Goal: Communication & Community: Answer question/provide support

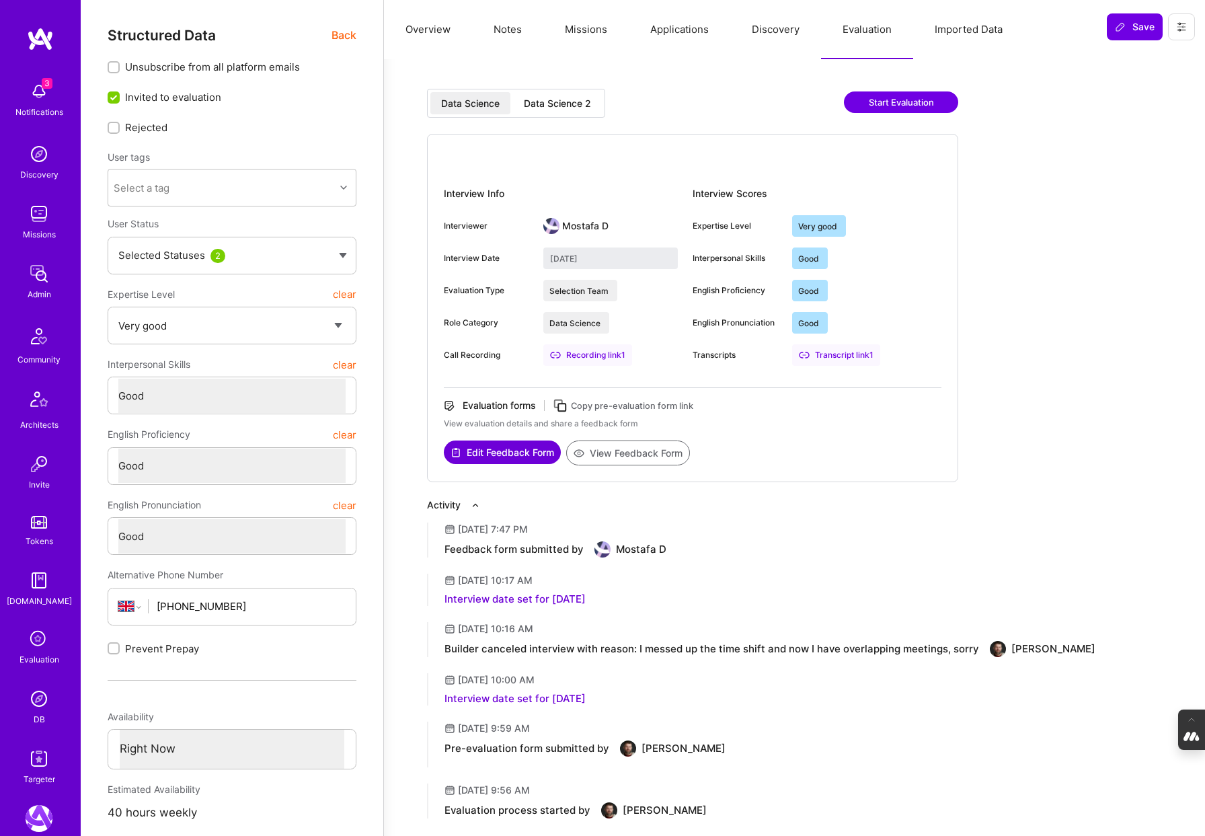
select select "5"
select select "4"
select select "6"
select select "GB"
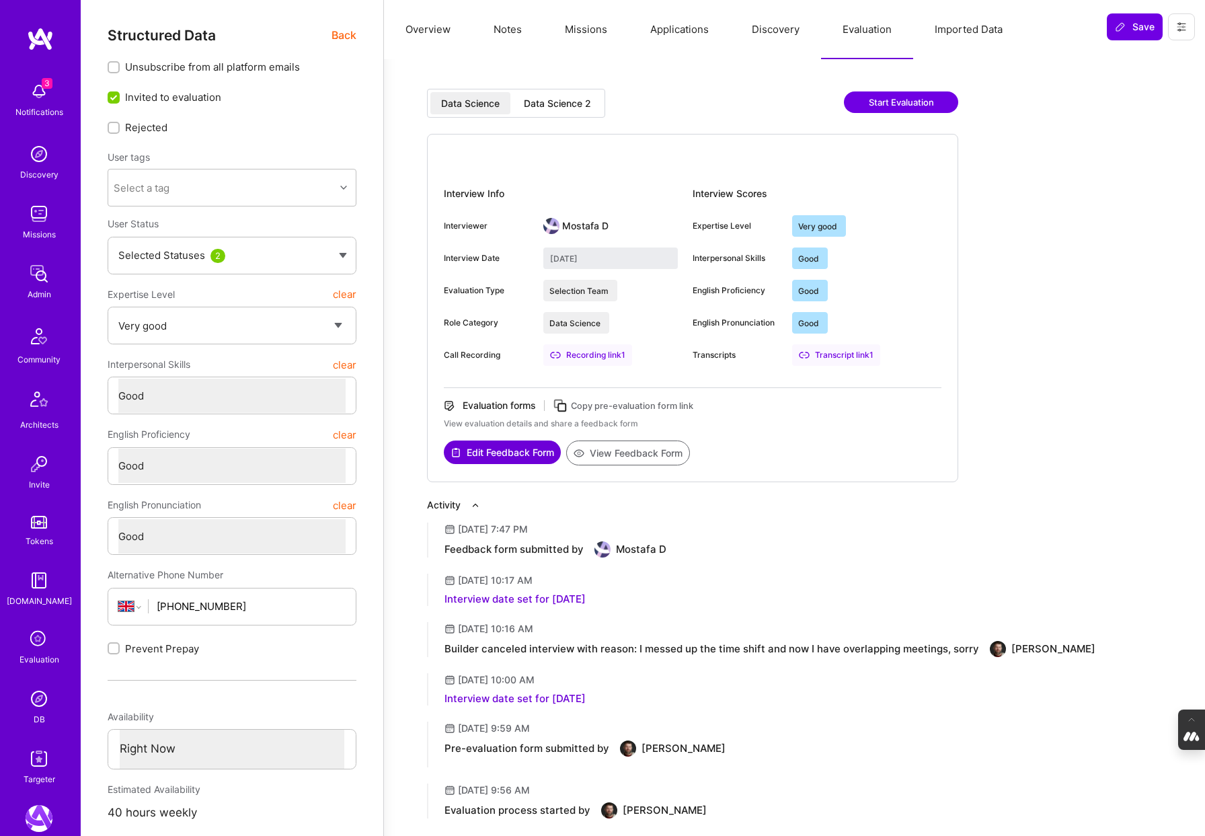
select select "Right Now"
select select "5"
select select "4"
select select "6"
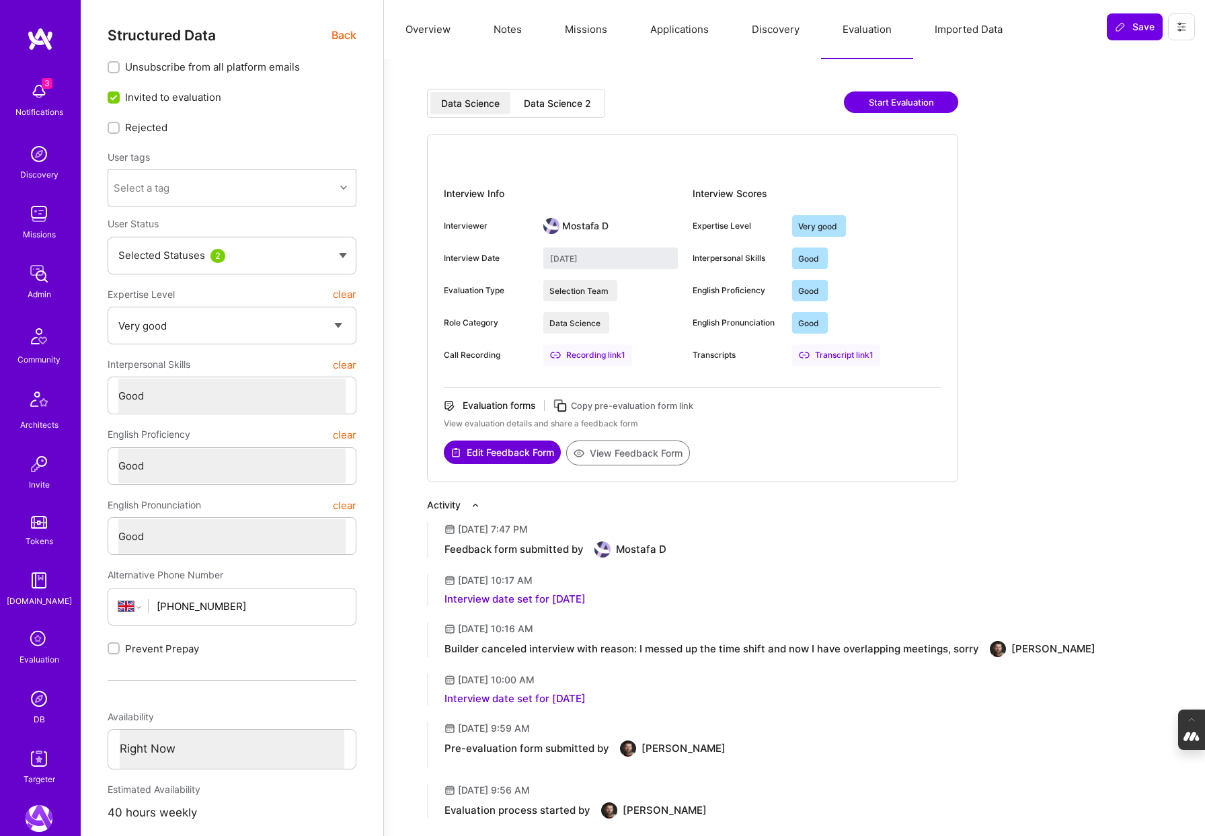
select select "6"
select select "GB"
select select "Right Now"
click at [26, 638] on icon at bounding box center [39, 640] width 26 height 26
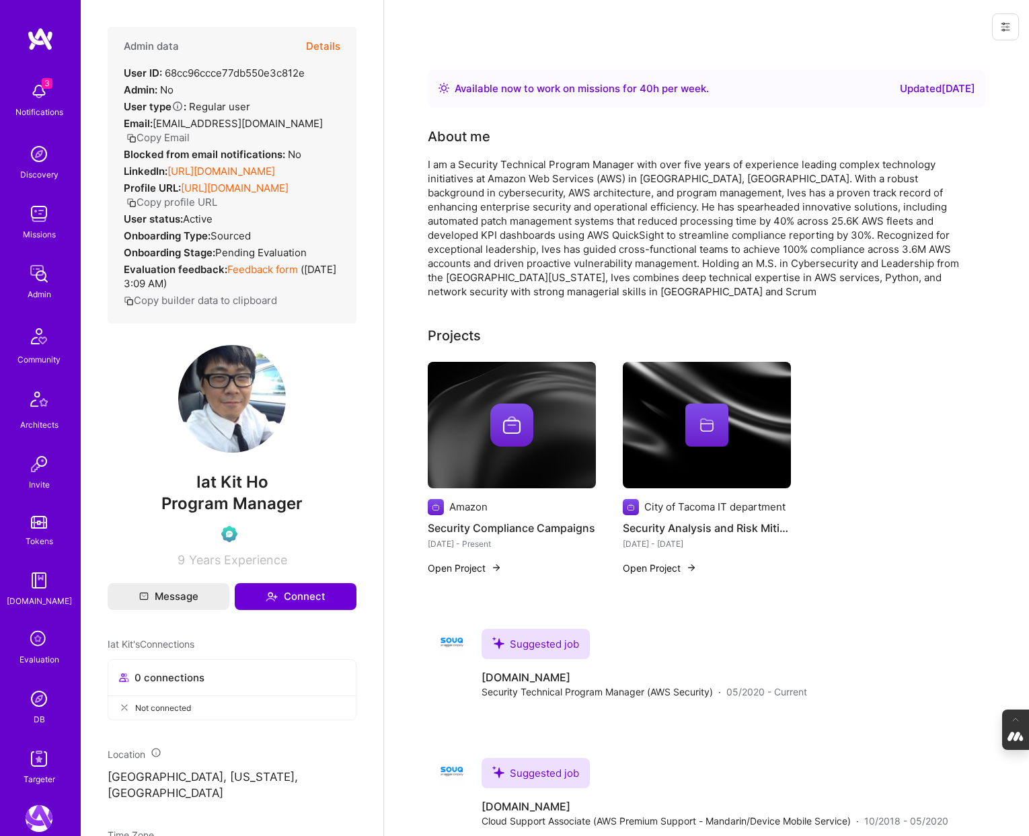
click at [332, 40] on button "Details" at bounding box center [323, 46] width 34 height 39
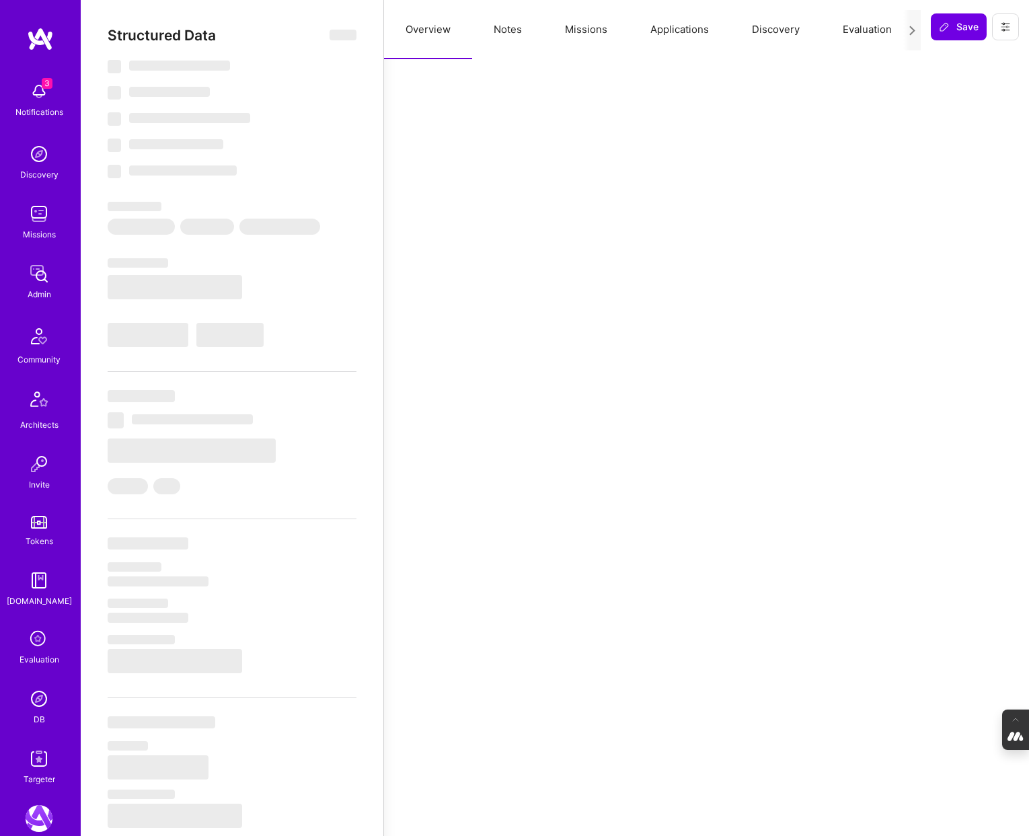
select select "Right Now"
select select "Verified"
select select "US"
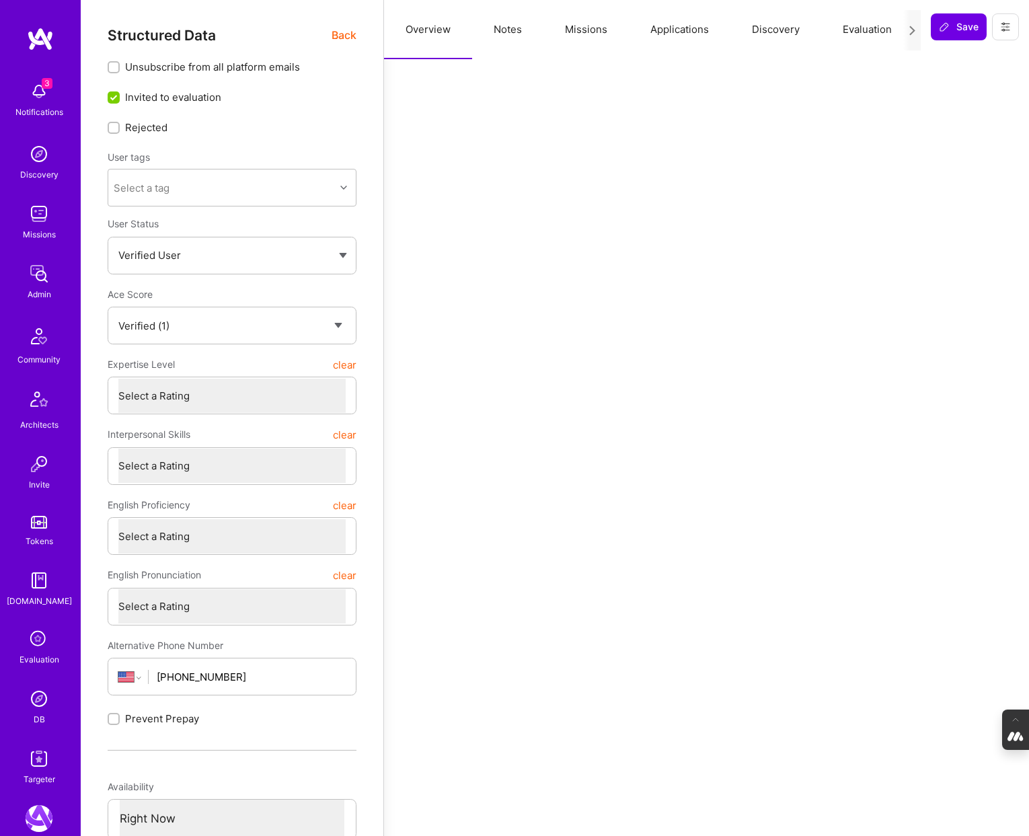
click at [862, 28] on button "Evaluation" at bounding box center [867, 29] width 92 height 59
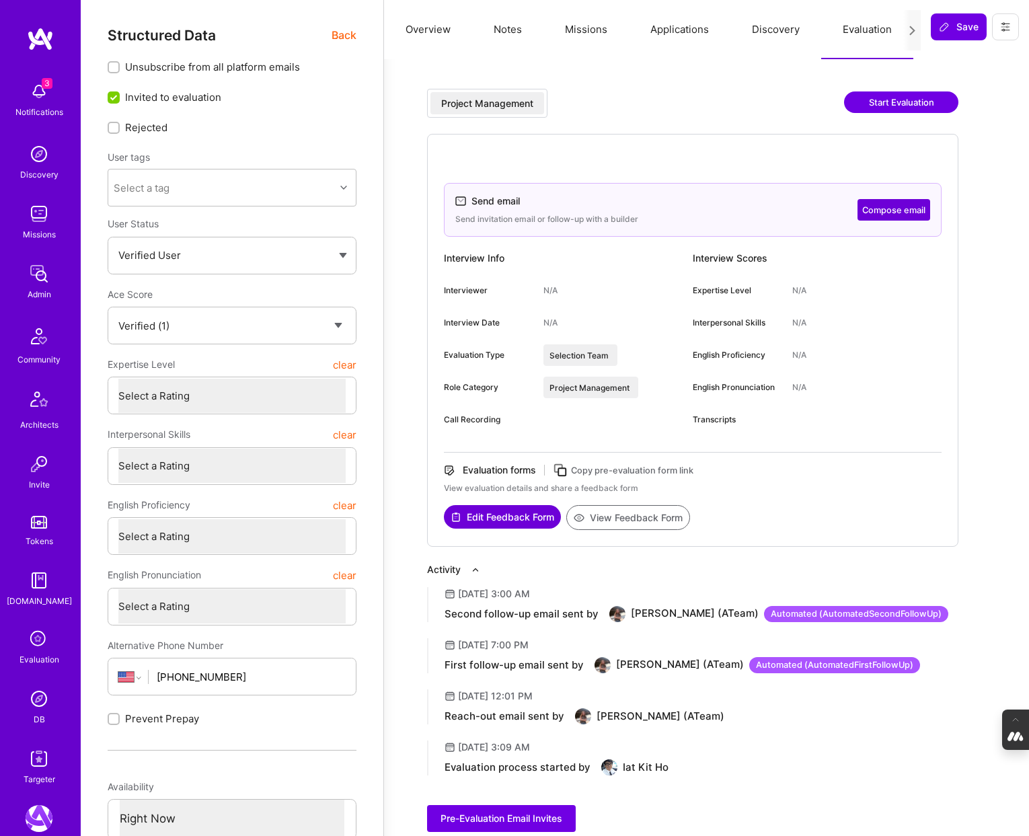
click at [685, 31] on button "Applications" at bounding box center [680, 29] width 102 height 59
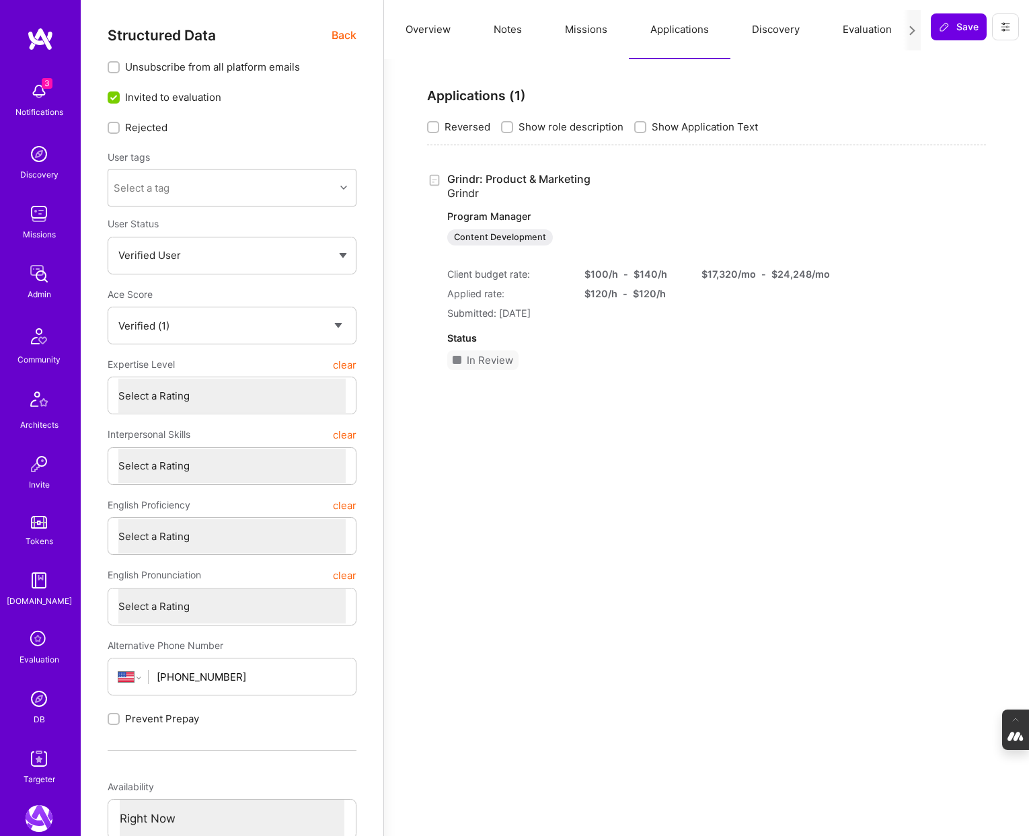
click at [854, 29] on button "Evaluation" at bounding box center [867, 29] width 92 height 59
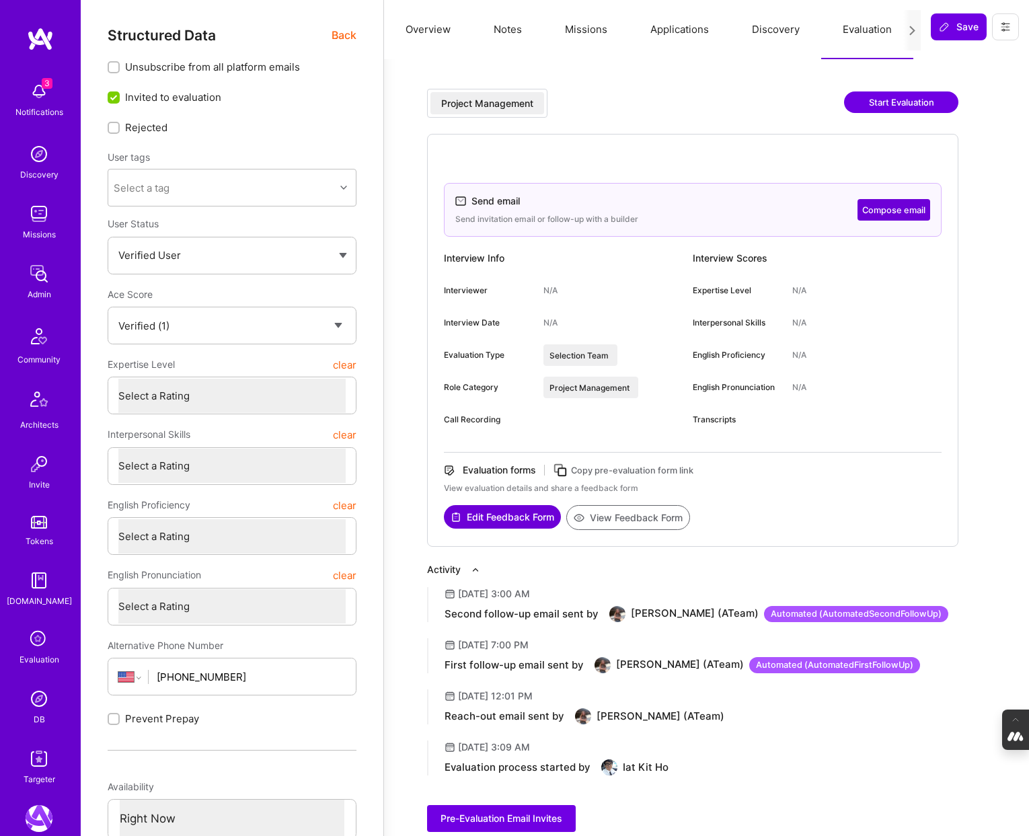
click at [885, 208] on button "Compose email" at bounding box center [893, 210] width 73 height 22
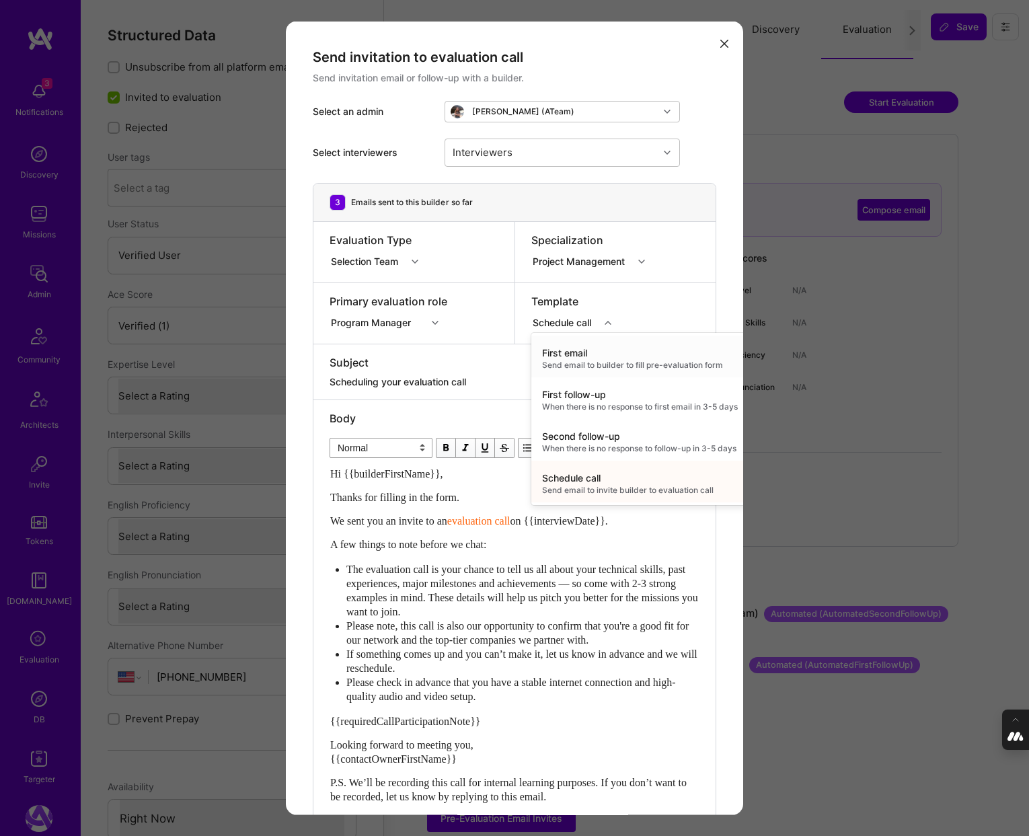
click at [611, 321] on icon "modal" at bounding box center [608, 322] width 7 height 7
click at [591, 438] on div "Second follow-up" at bounding box center [640, 435] width 196 height 13
type textarea "Don’t forget to schedule your A.Team evaluation call!"
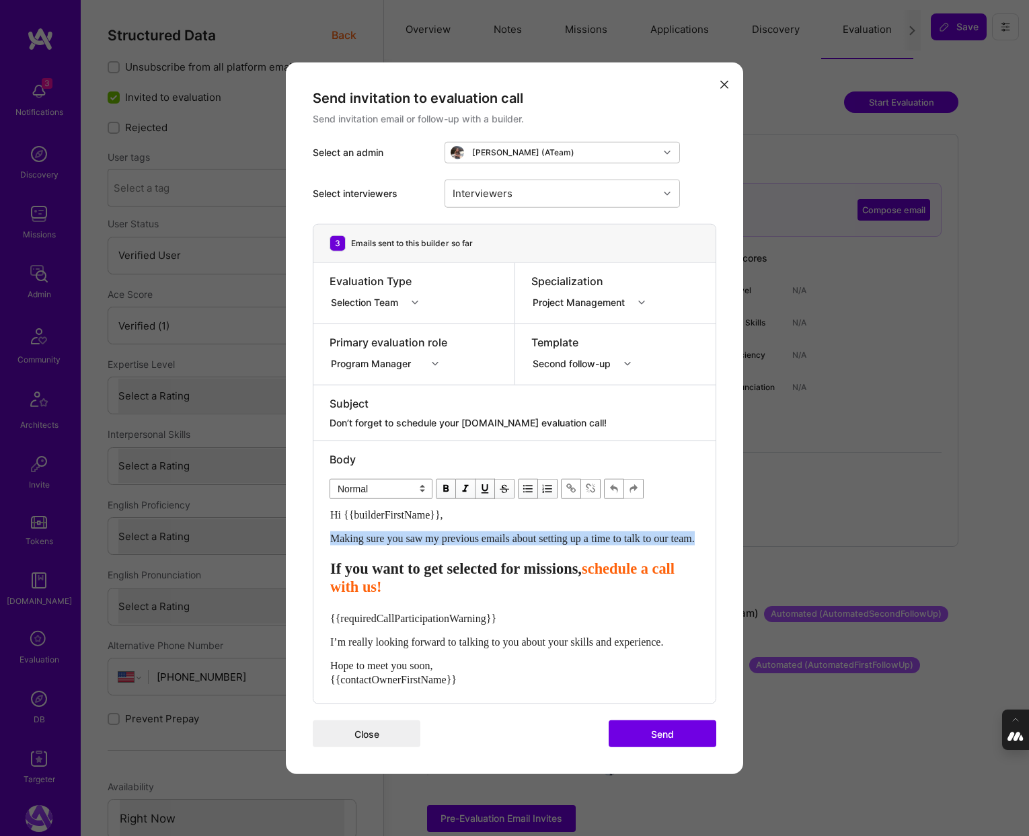
drag, startPoint x: 379, startPoint y: 547, endPoint x: 325, endPoint y: 531, distance: 55.5
click at [325, 531] on div "Body Normal Heading Large Heading Medium Heading Small Normal Hi {{builderFirst…" at bounding box center [514, 571] width 402 height 263
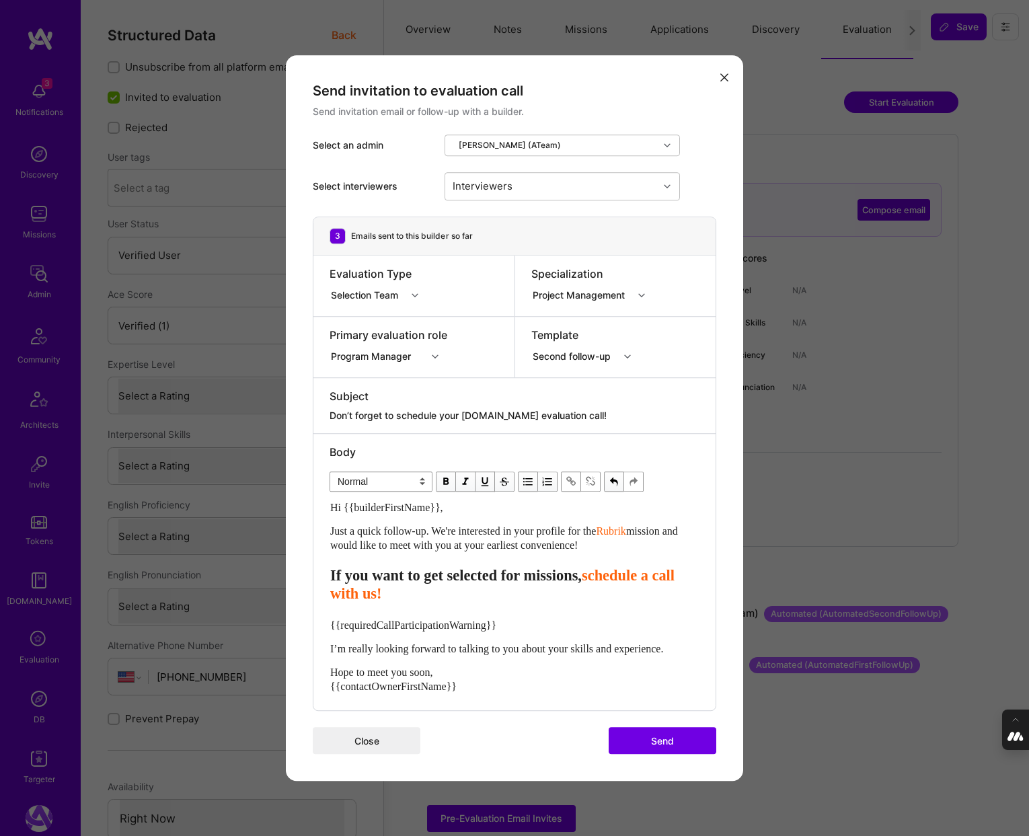
click at [366, 541] on span "mission and would like to meet with you at your earliest convenience!" at bounding box center [505, 538] width 350 height 26
drag, startPoint x: 658, startPoint y: 527, endPoint x: 627, endPoint y: 528, distance: 30.9
click at [627, 528] on span "Just a quick follow-up. We're interested in your profile for the Grindr mission…" at bounding box center [507, 538] width 354 height 26
click at [569, 482] on span "modal" at bounding box center [571, 481] width 15 height 15
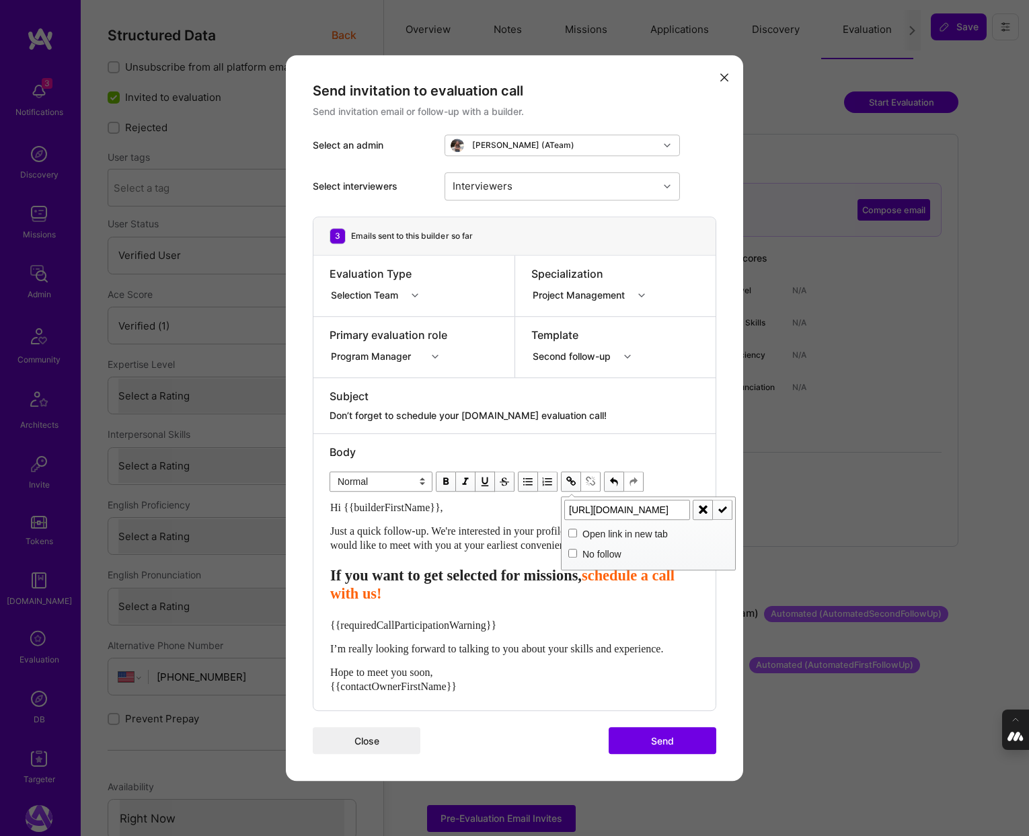
type input "https://platform.a.team/mission/682e31758fb06a86a0873176"
click at [724, 504] on span "modal" at bounding box center [722, 509] width 15 height 15
click at [637, 558] on div "Hi {{builderFirstName}}, Just a quick follow-up. We're interested in your profi…" at bounding box center [514, 597] width 369 height 194
click at [640, 545] on div "Just a quick follow-up. We're interested in your profile for the Grindr mission…" at bounding box center [514, 538] width 369 height 28
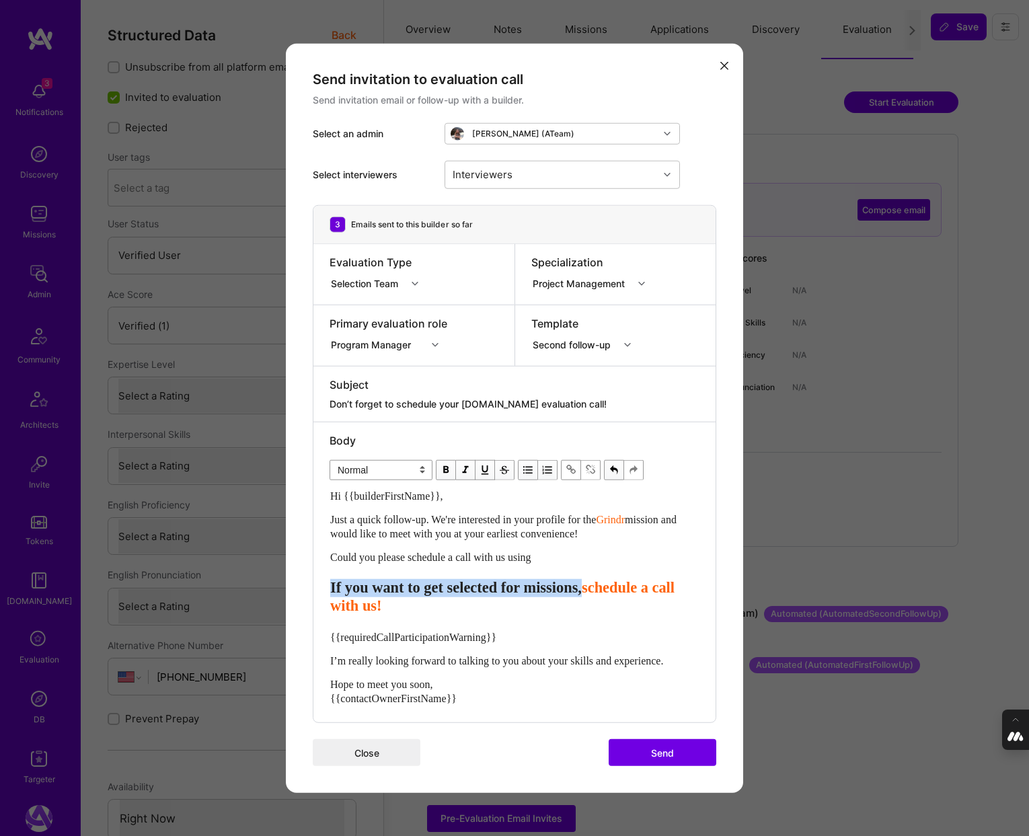
drag, startPoint x: 636, startPoint y: 591, endPoint x: 327, endPoint y: 582, distance: 309.5
click at [327, 582] on div "Body Normal Heading Large Heading Medium Heading Small Normal Hi {{builderFirst…" at bounding box center [514, 572] width 402 height 301
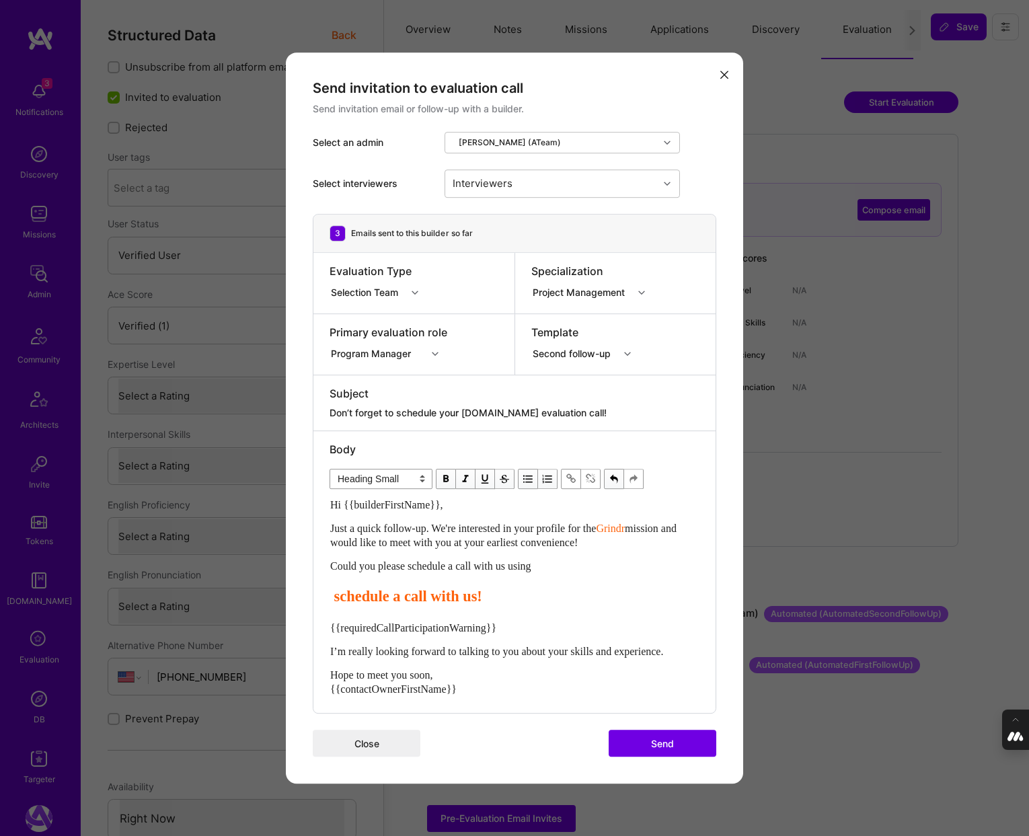
select select "unstyled"
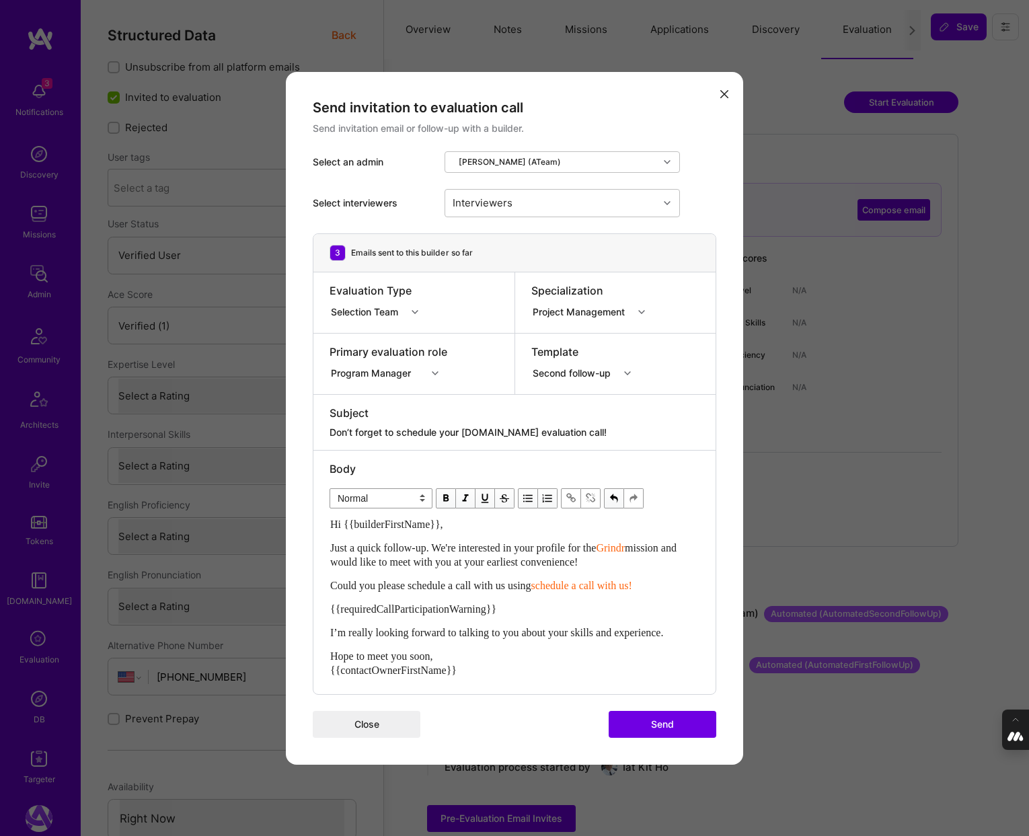
click at [632, 580] on span "schedule a call with us!" at bounding box center [581, 585] width 101 height 11
drag, startPoint x: 656, startPoint y: 575, endPoint x: 548, endPoint y: 580, distance: 107.7
click at [548, 580] on div "Could you please schedule a call with us using schedule a call with us this lin…" at bounding box center [514, 585] width 369 height 14
drag, startPoint x: 519, startPoint y: 611, endPoint x: 321, endPoint y: 608, distance: 197.7
click at [321, 608] on div "Body Normal Heading Large Heading Medium Heading Small Normal Hi {{builderFirst…" at bounding box center [514, 572] width 402 height 243
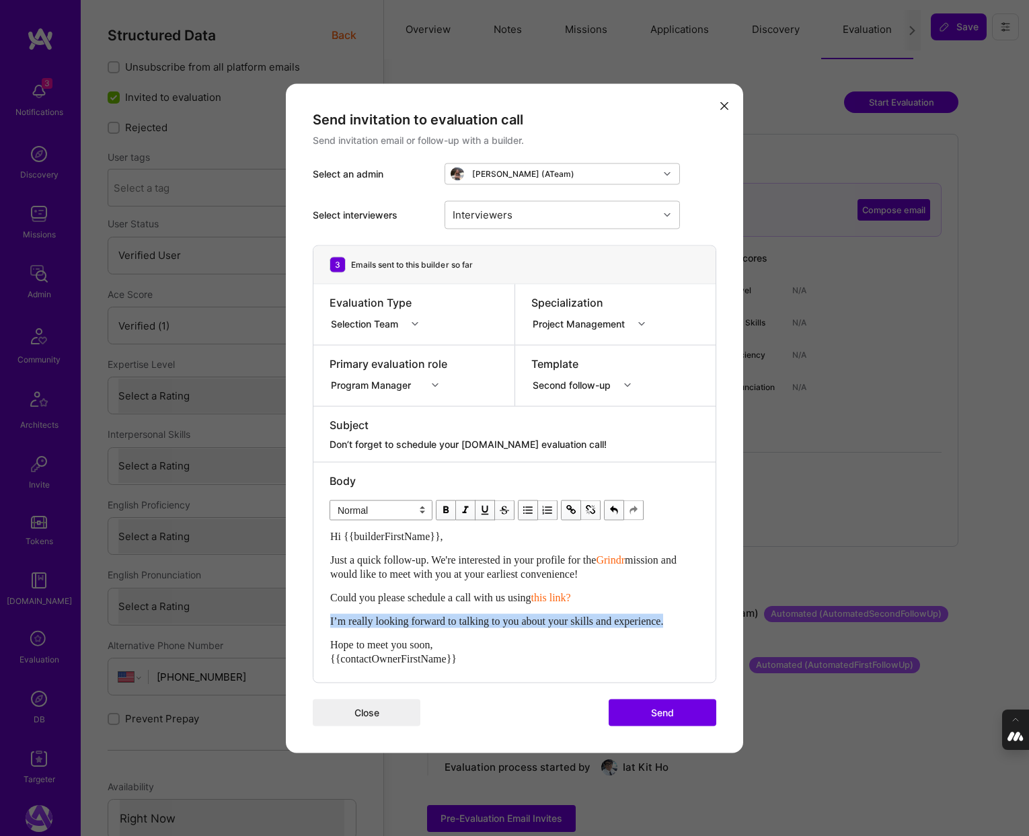
drag, startPoint x: 694, startPoint y: 621, endPoint x: 317, endPoint y: 620, distance: 376.6
click at [317, 620] on div "Body Normal Heading Large Heading Medium Heading Small Normal Hi {{builderFirst…" at bounding box center [514, 572] width 402 height 220
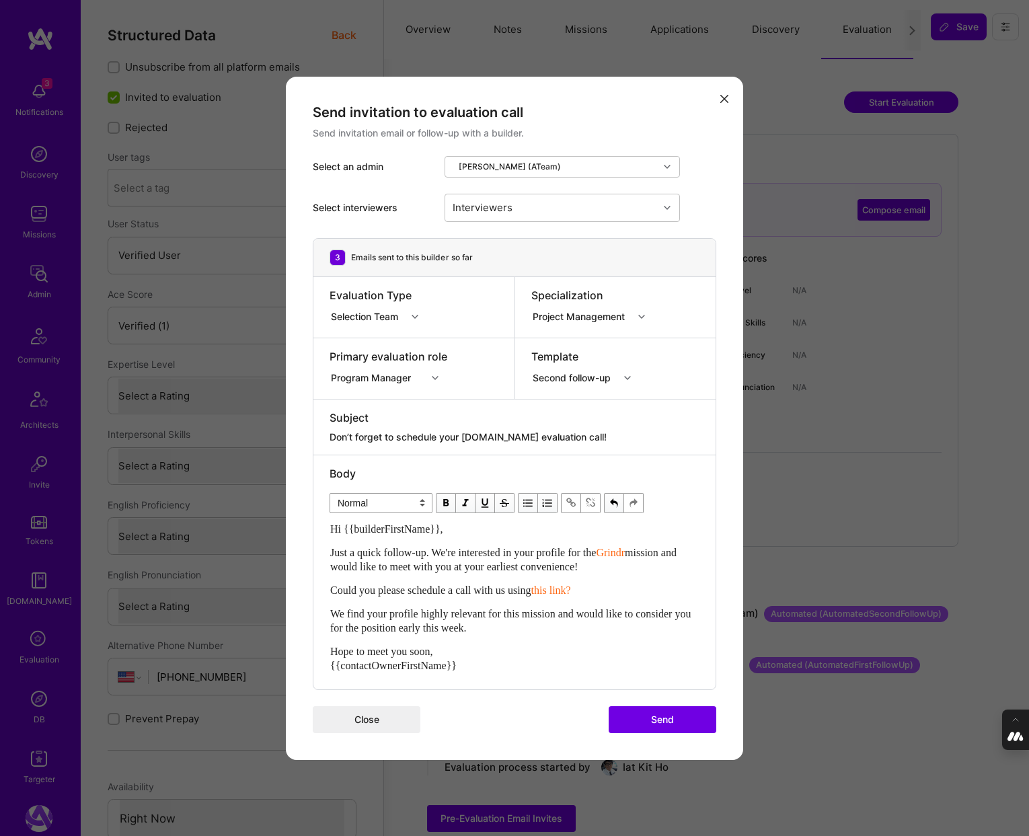
click at [492, 627] on span "We find your profile highly relevant for this mission and would like to conside…" at bounding box center [511, 621] width 363 height 26
click at [660, 724] on button "Send" at bounding box center [663, 719] width 108 height 27
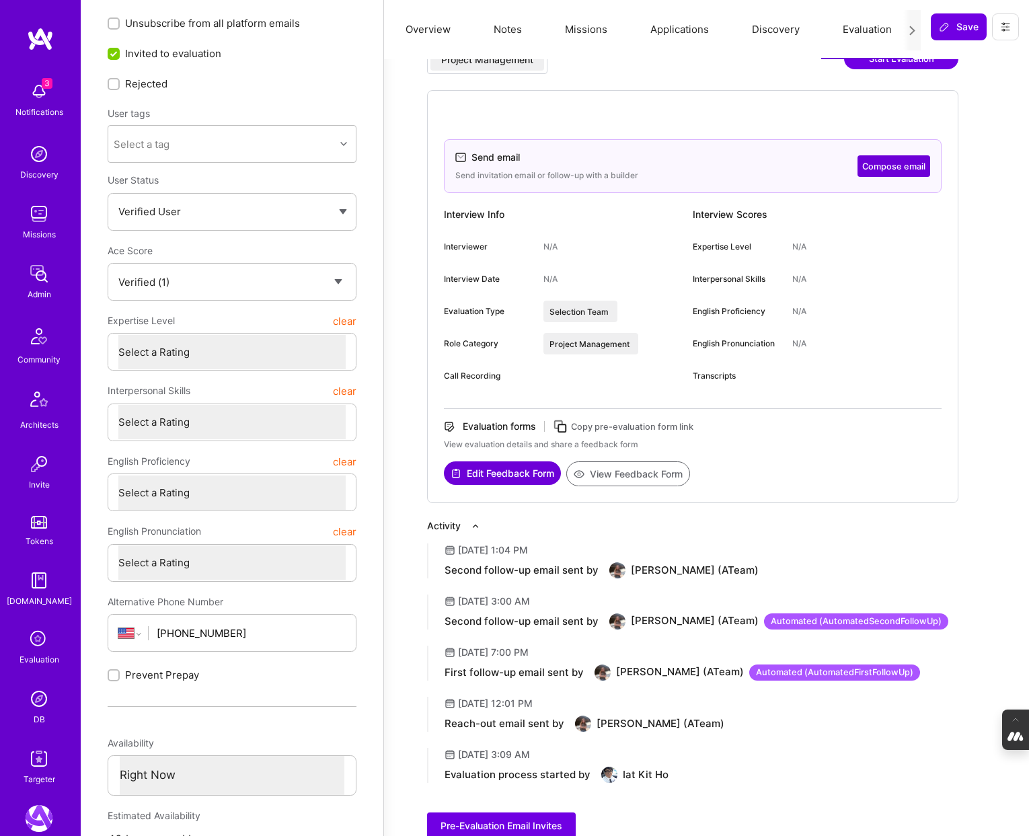
scroll to position [49, 0]
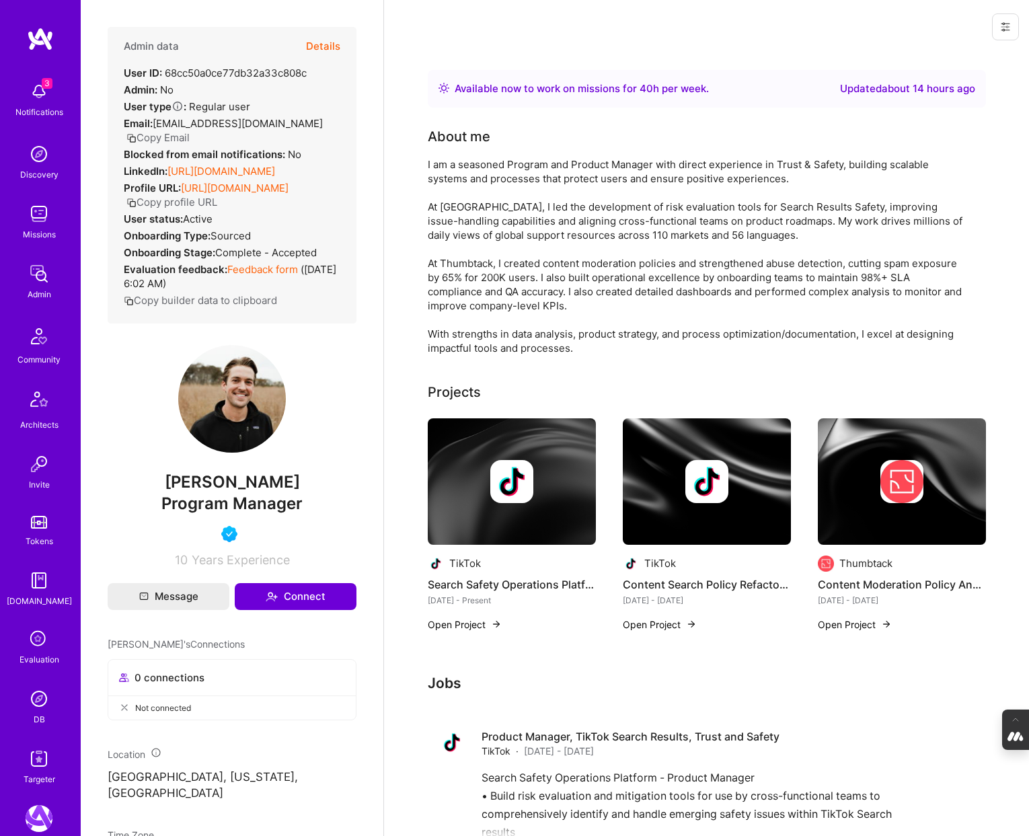
click at [323, 46] on button "Details" at bounding box center [323, 46] width 34 height 39
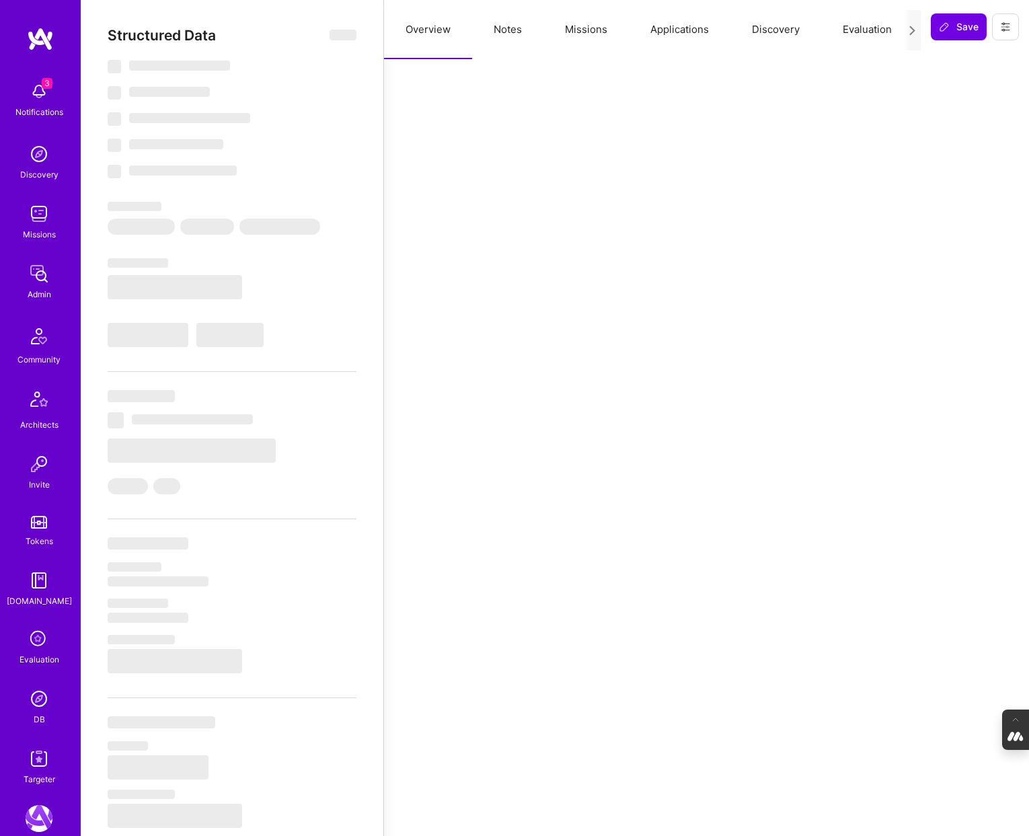
click at [861, 30] on button "Evaluation" at bounding box center [867, 29] width 92 height 59
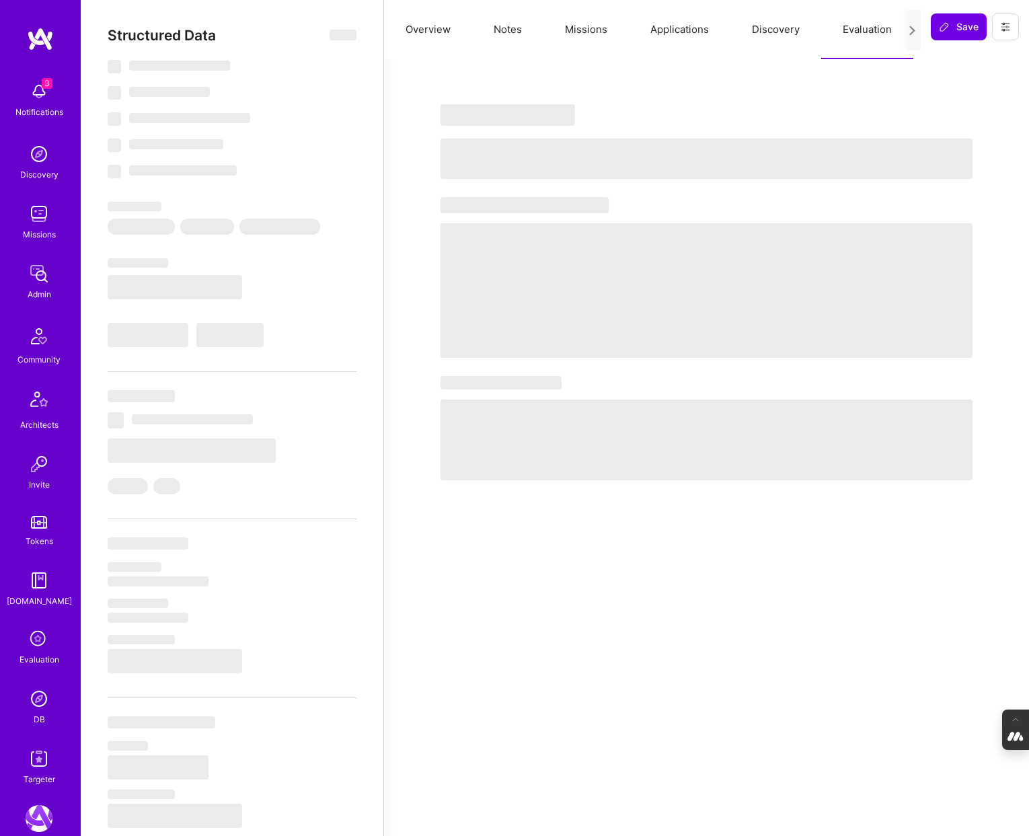
select select "Right Now"
select select "4"
select select "7"
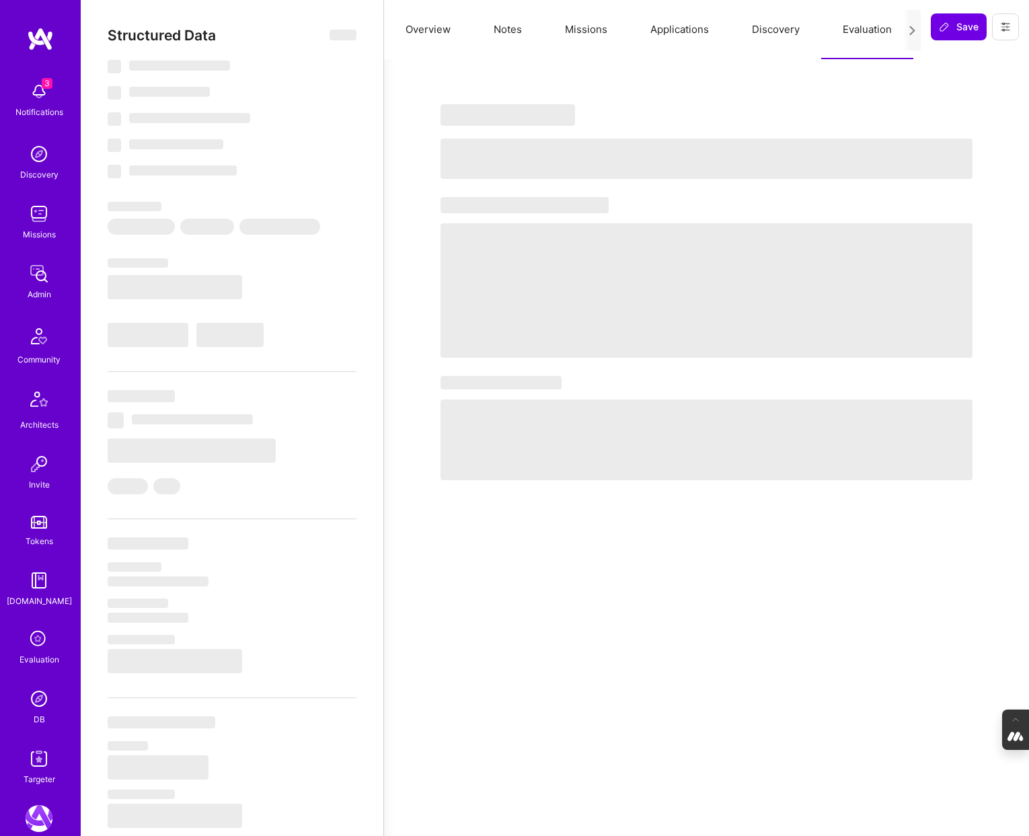
select select "US"
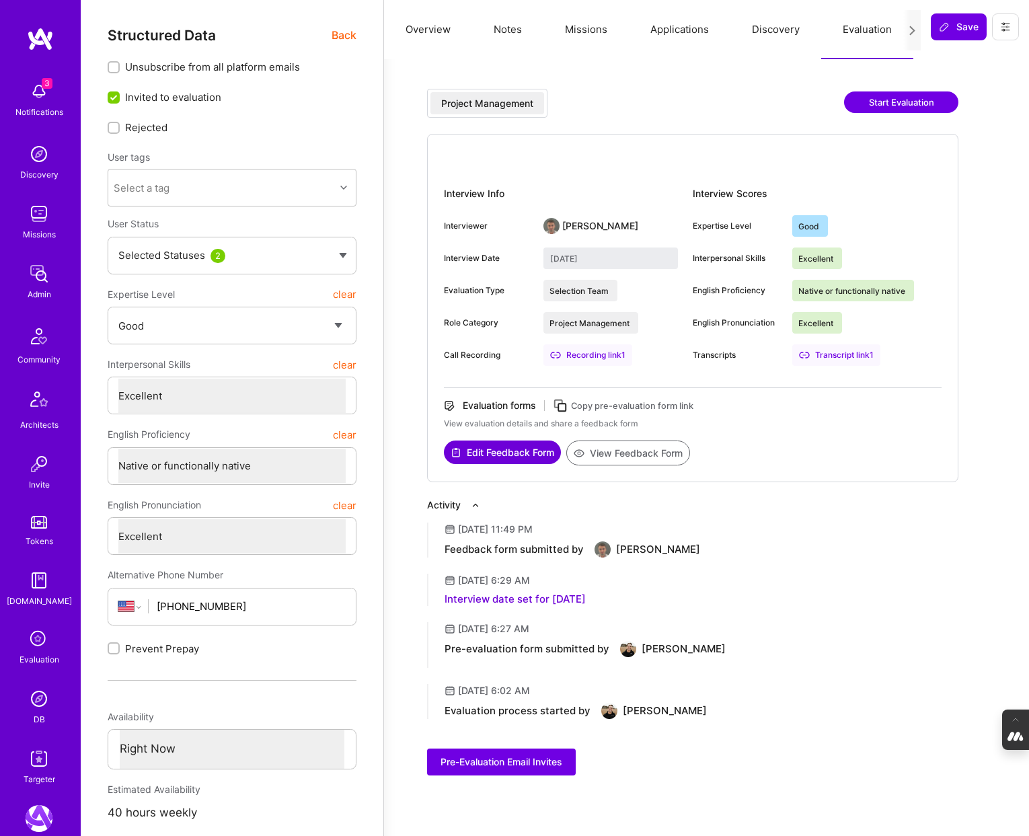
click at [430, 27] on button "Overview" at bounding box center [428, 29] width 88 height 59
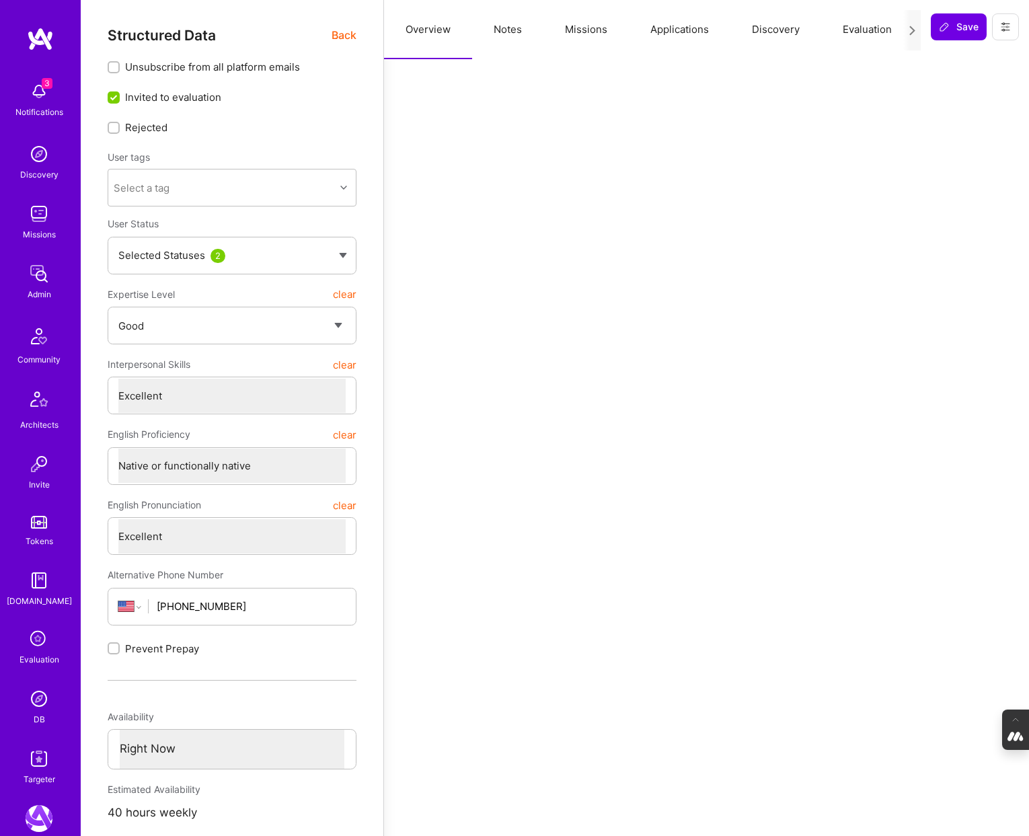
click at [848, 28] on button "Evaluation" at bounding box center [867, 29] width 92 height 59
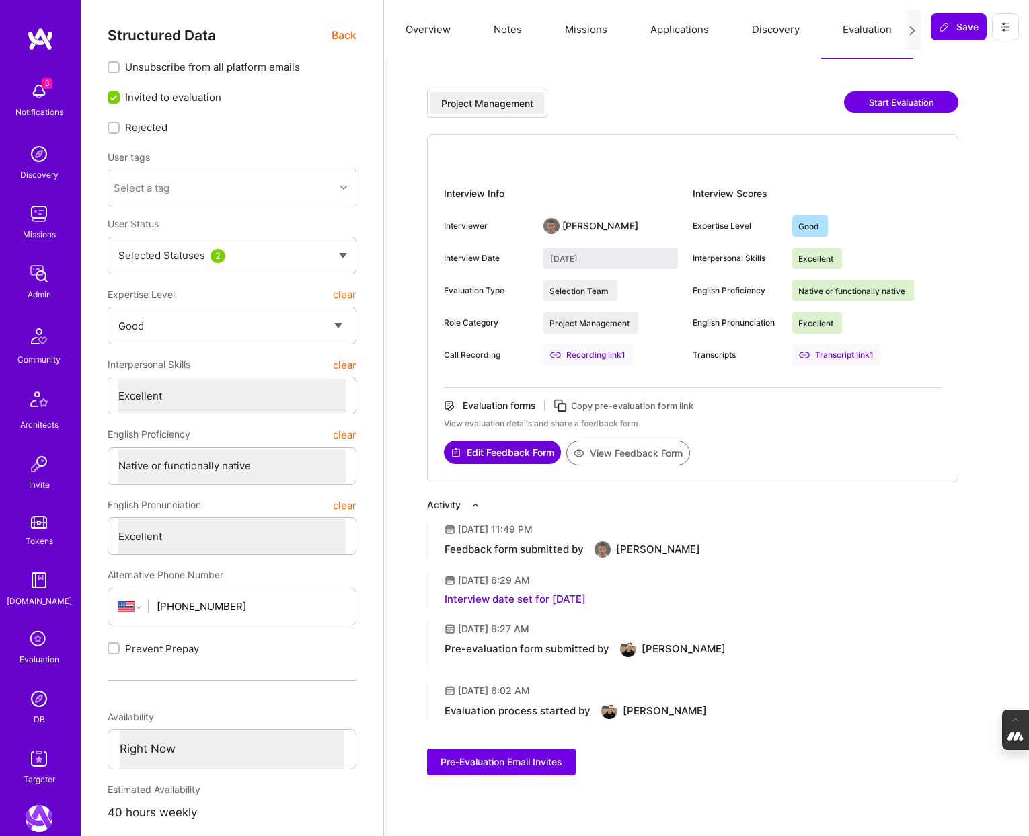
click at [681, 31] on button "Applications" at bounding box center [680, 29] width 102 height 59
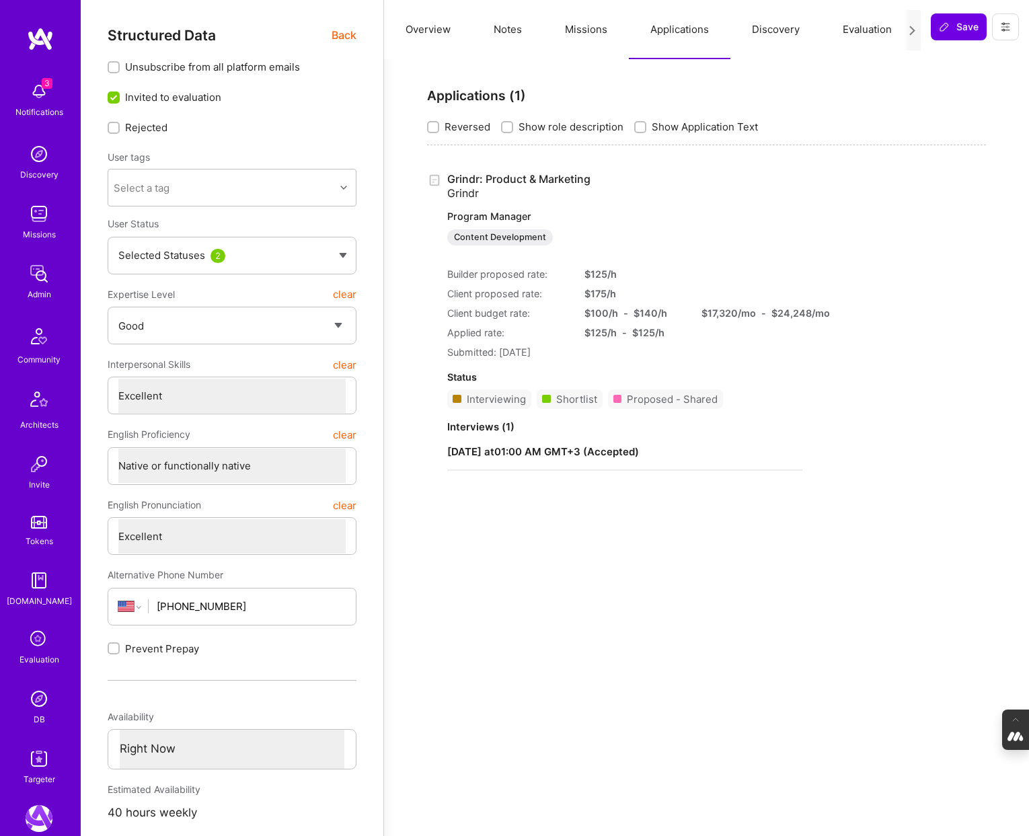
click at [424, 26] on button "Overview" at bounding box center [428, 29] width 88 height 59
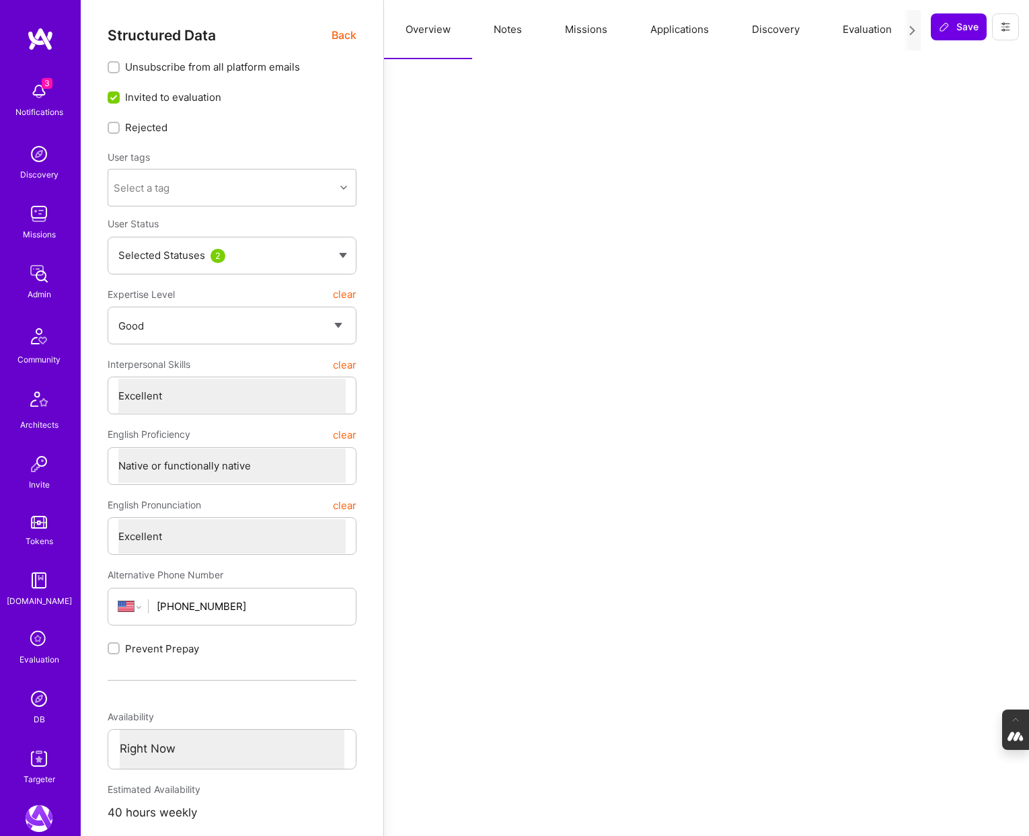
click at [337, 36] on span "Back" at bounding box center [344, 35] width 25 height 17
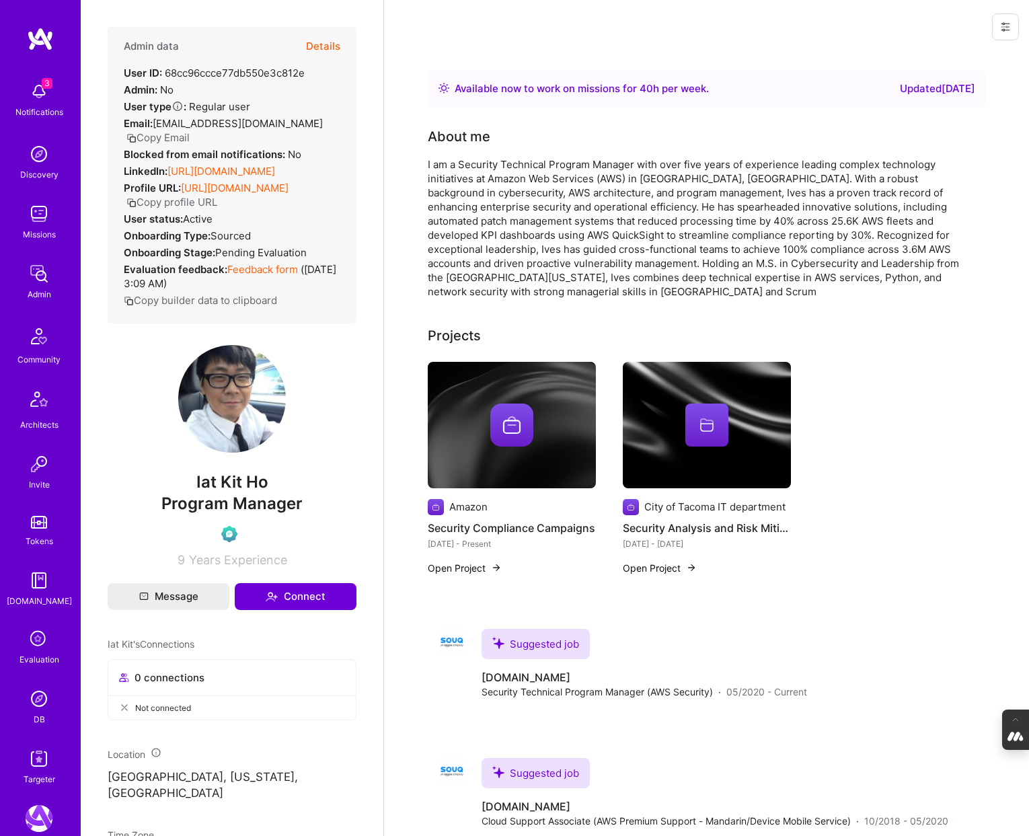
click at [328, 45] on button "Details" at bounding box center [323, 46] width 34 height 39
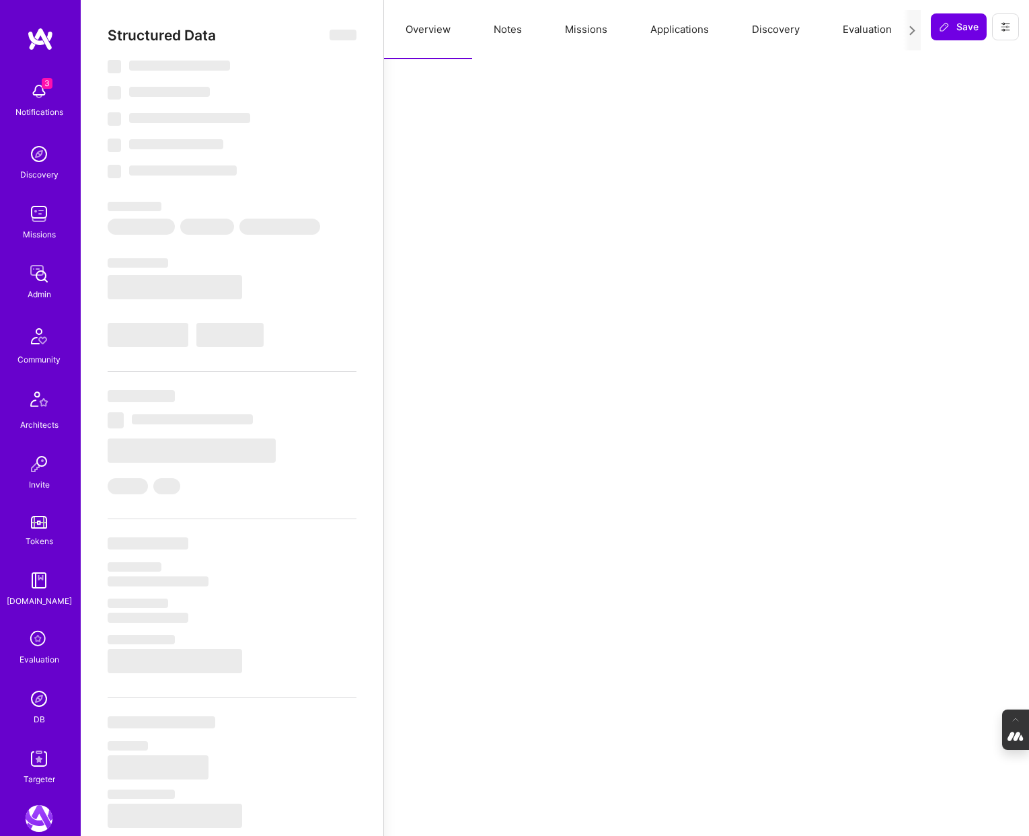
click at [592, 26] on button "Missions" at bounding box center [585, 29] width 85 height 59
select select "Right Now"
select select "Verified"
select select "US"
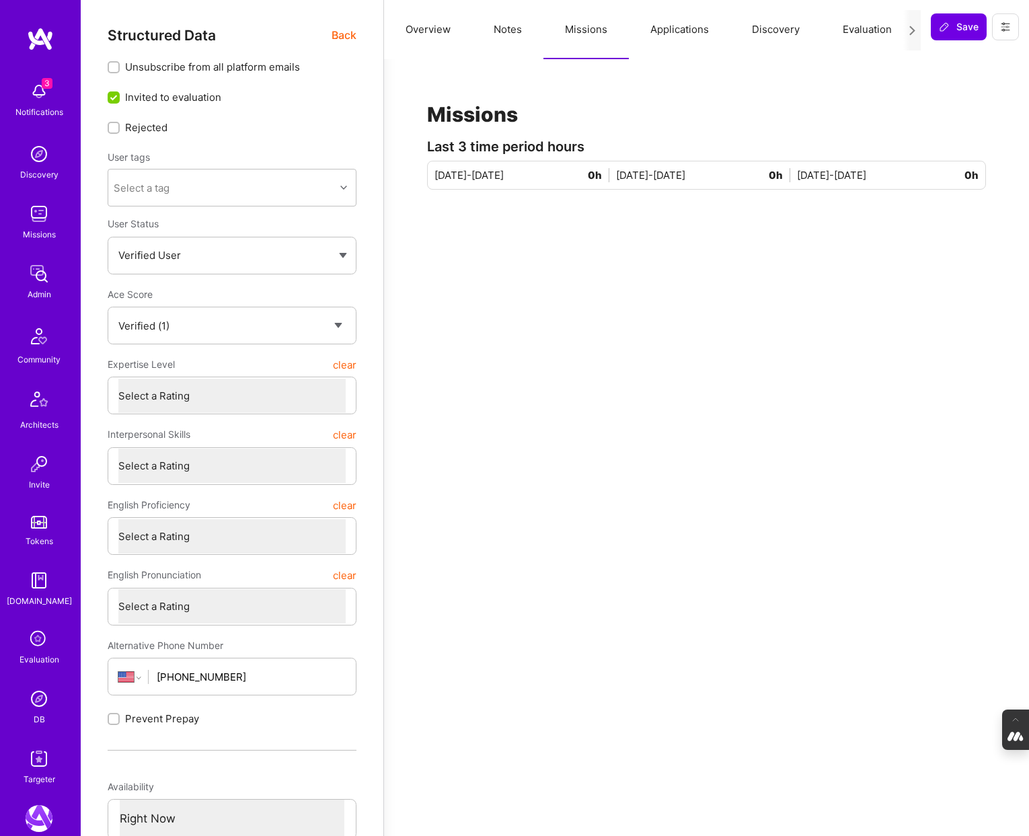
click at [712, 24] on button "Applications" at bounding box center [680, 29] width 102 height 59
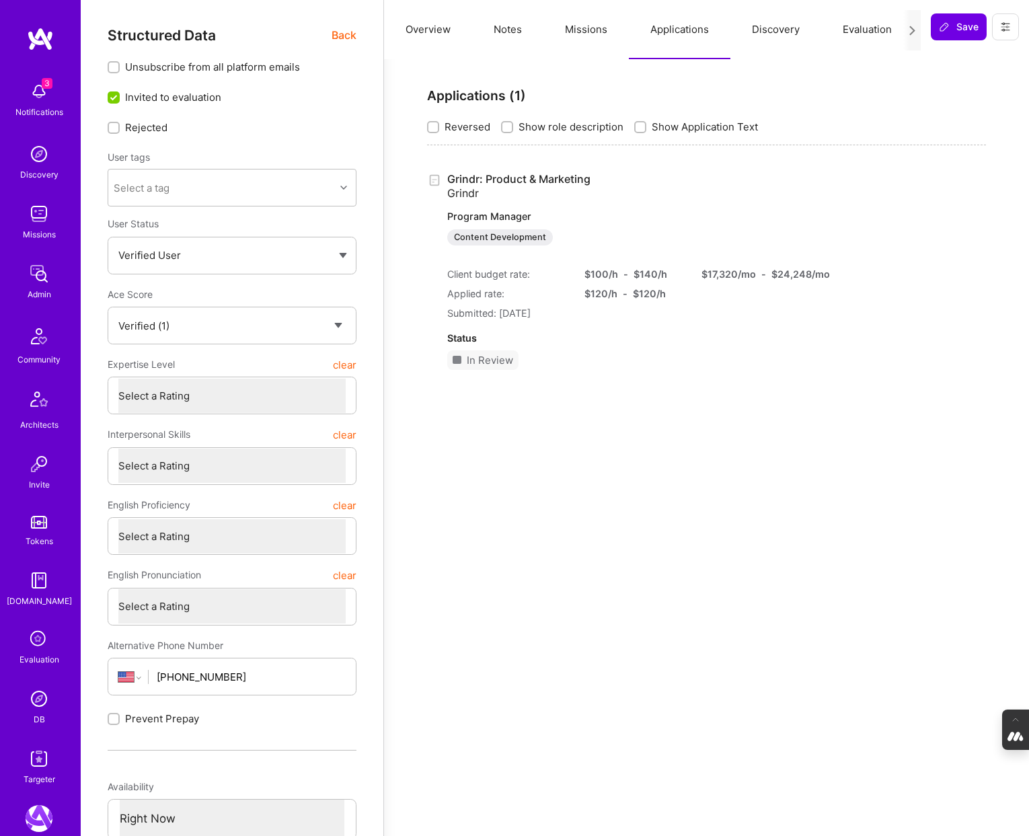
click at [500, 178] on link "Grindr: Product & Marketing Grindr Program Manager Content Development" at bounding box center [624, 208] width 355 height 73
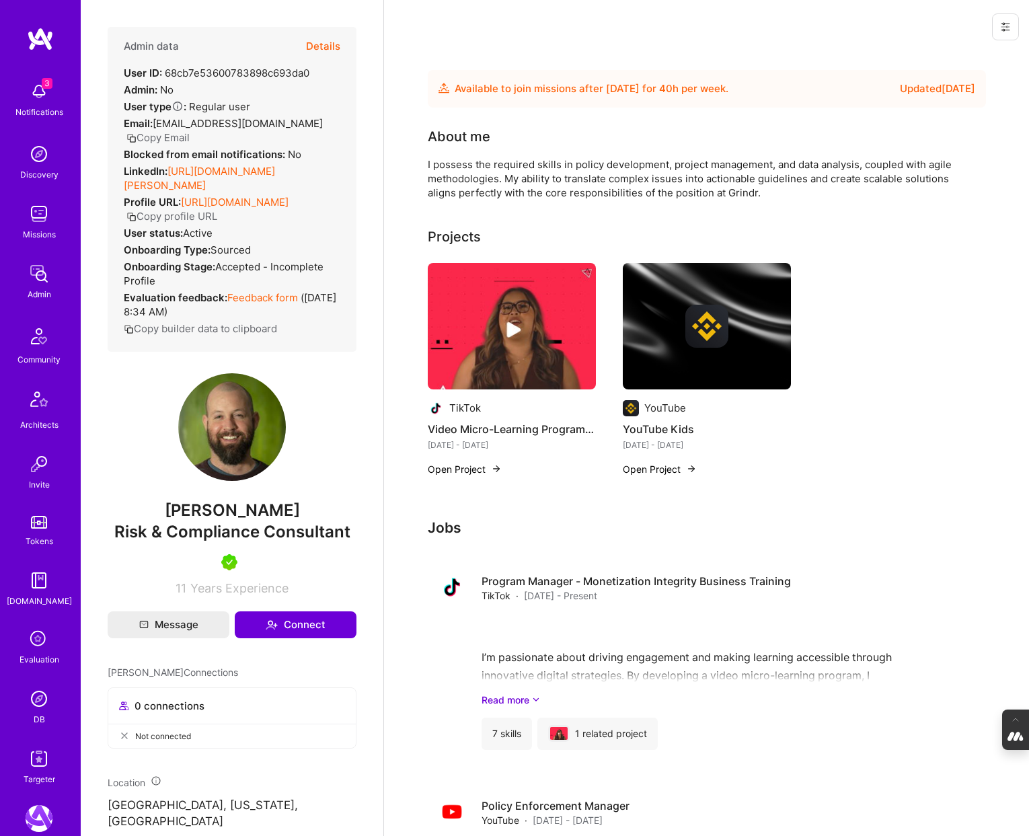
click at [329, 42] on button "Details" at bounding box center [323, 46] width 34 height 39
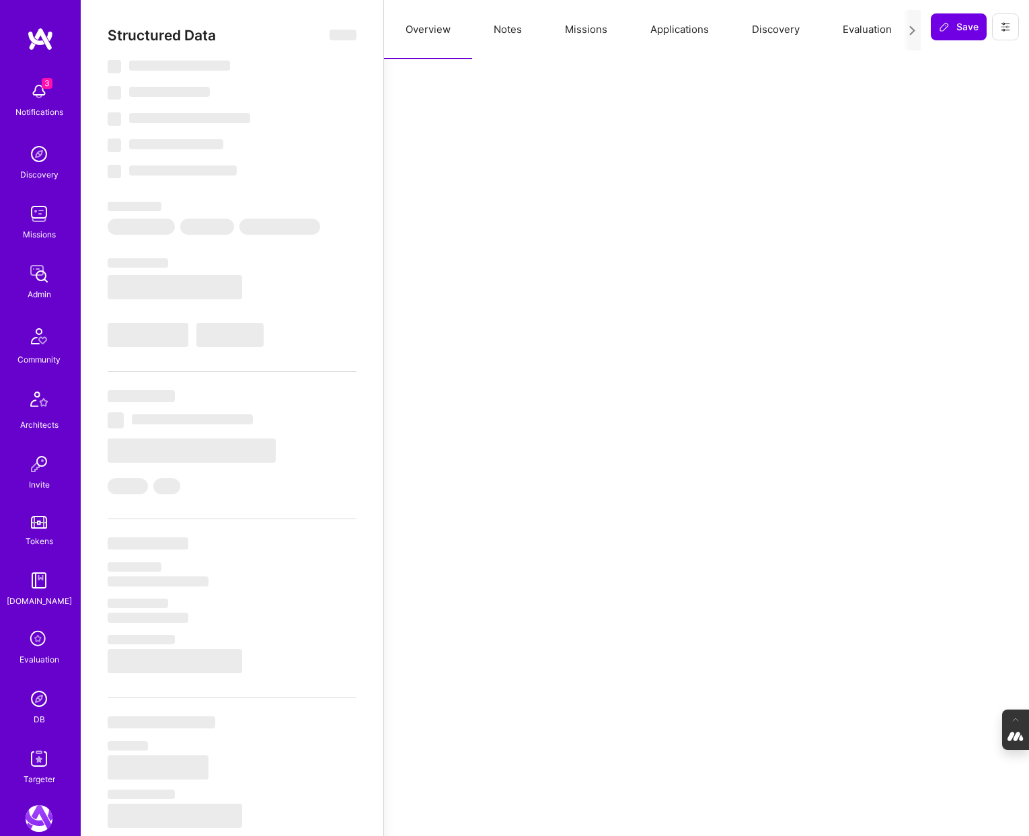
select select "Future Date"
select select "5"
select select "7"
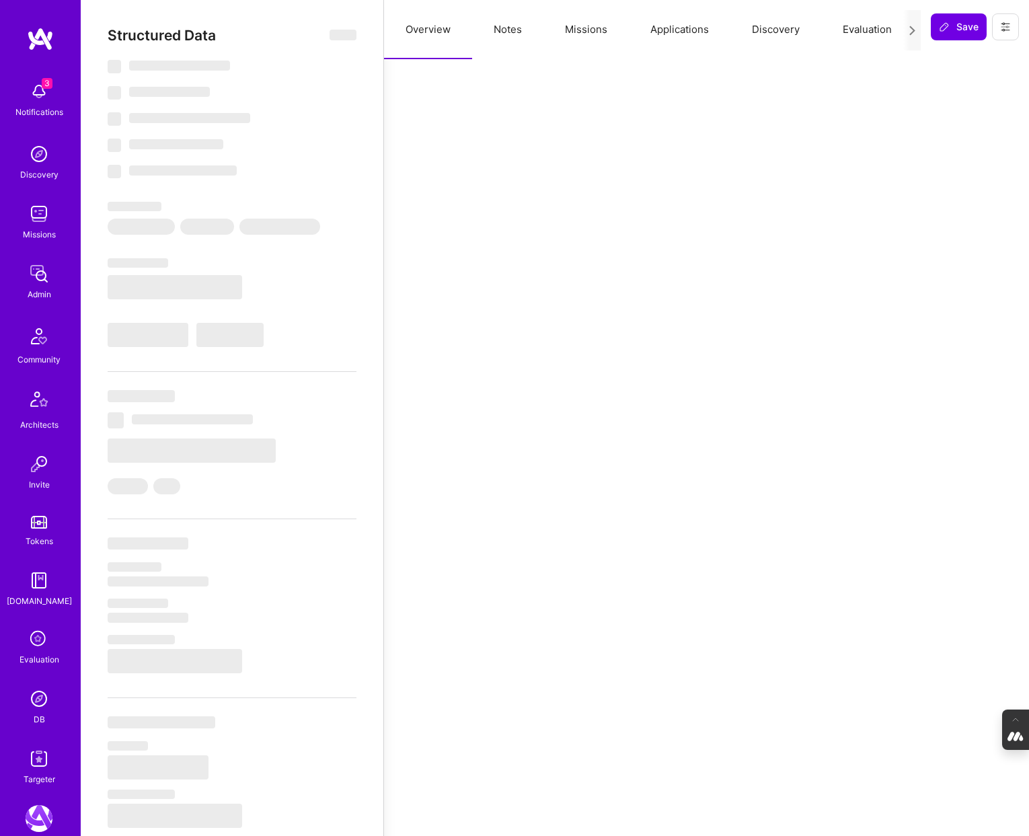
select select "US"
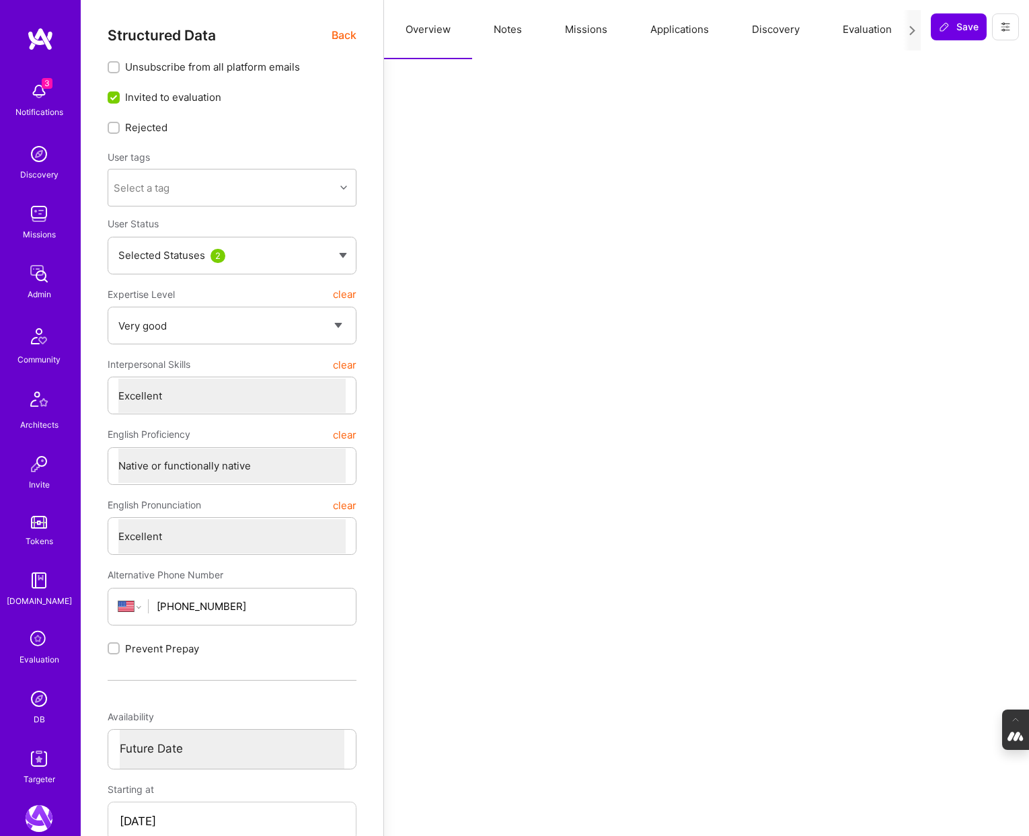
click at [860, 32] on button "Evaluation" at bounding box center [867, 29] width 92 height 59
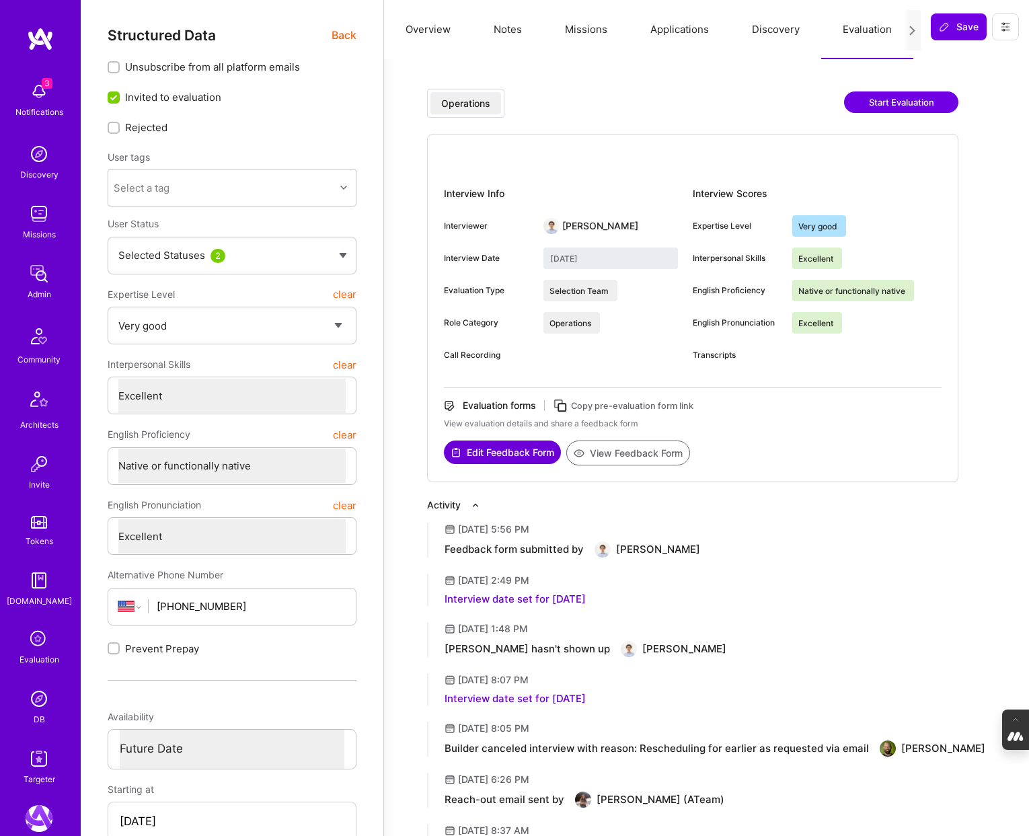
click at [675, 32] on button "Applications" at bounding box center [680, 29] width 102 height 59
